Goal: Task Accomplishment & Management: Manage account settings

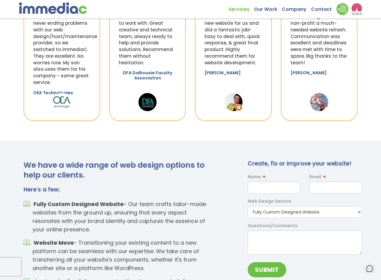
scroll to position [619, 0]
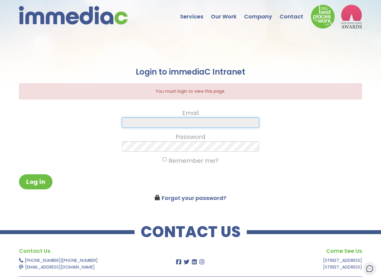
click at [182, 123] on input "Email" at bounding box center [190, 122] width 137 height 10
type input "mainslie@ttlsupply.ca"
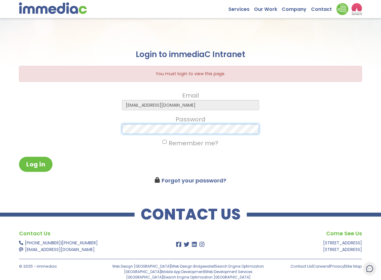
scroll to position [18, 0]
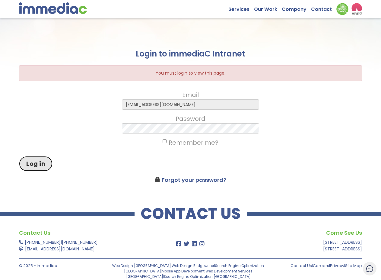
click at [35, 164] on button "Log in" at bounding box center [35, 163] width 33 height 15
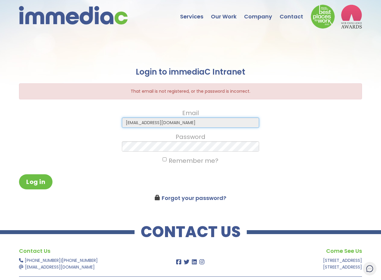
drag, startPoint x: 174, startPoint y: 122, endPoint x: 133, endPoint y: 125, distance: 41.4
click at [133, 125] on input "[EMAIL_ADDRESS][DOMAIN_NAME]" at bounding box center [190, 122] width 137 height 10
type input "mark"
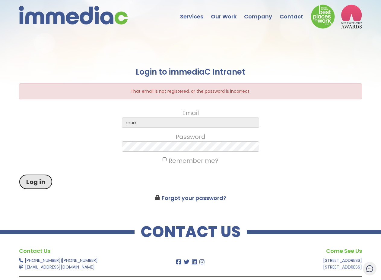
click at [41, 180] on button "Log in" at bounding box center [35, 181] width 33 height 15
